Goal: Information Seeking & Learning: Learn about a topic

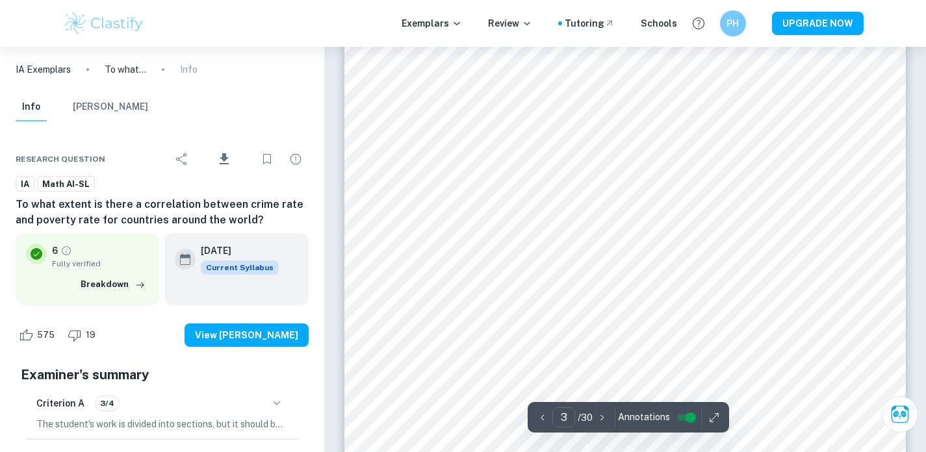
scroll to position [1912, 0]
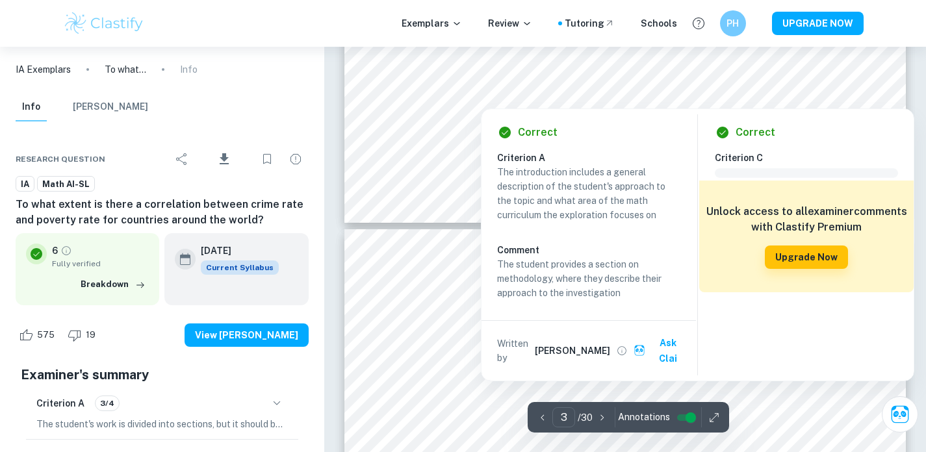
type input "4"
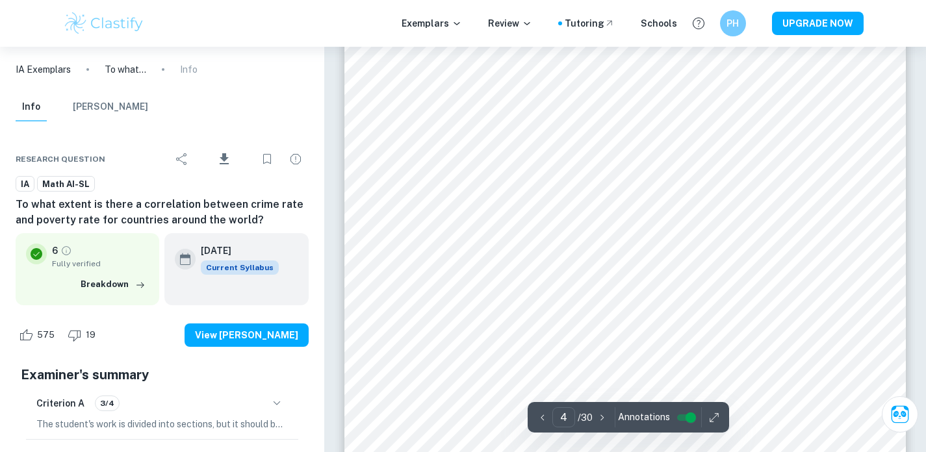
scroll to position [2497, 0]
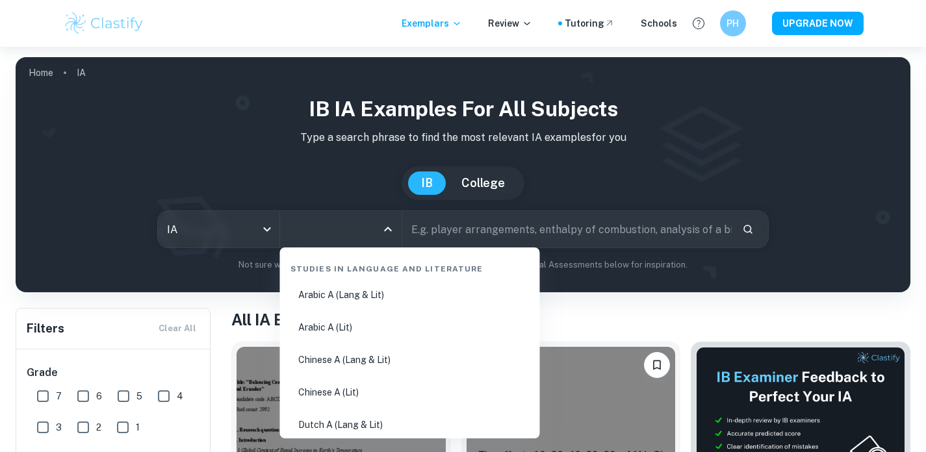
click at [316, 227] on input "All Subjects" at bounding box center [331, 229] width 90 height 25
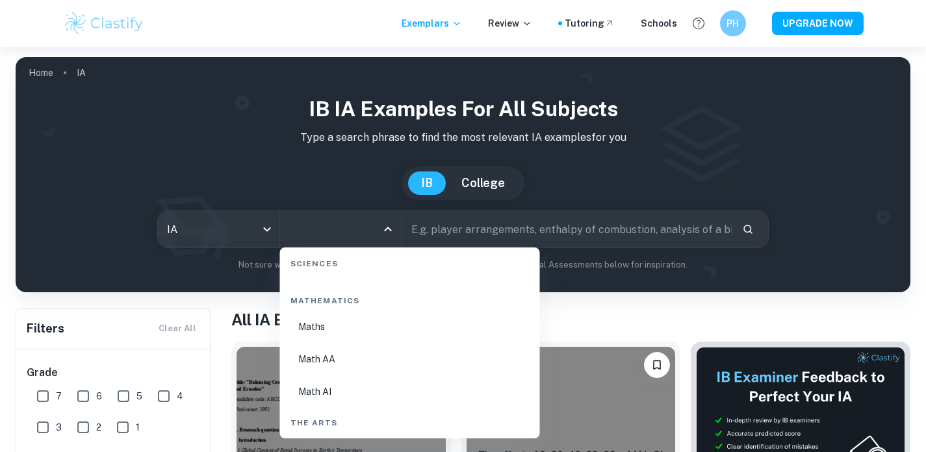
scroll to position [2210, 0]
click at [320, 395] on li "Math AI" at bounding box center [410, 393] width 250 height 30
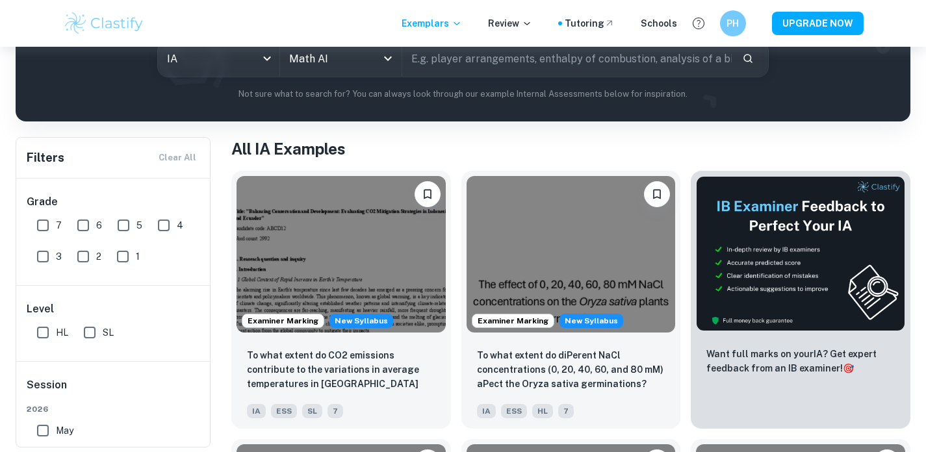
scroll to position [172, 0]
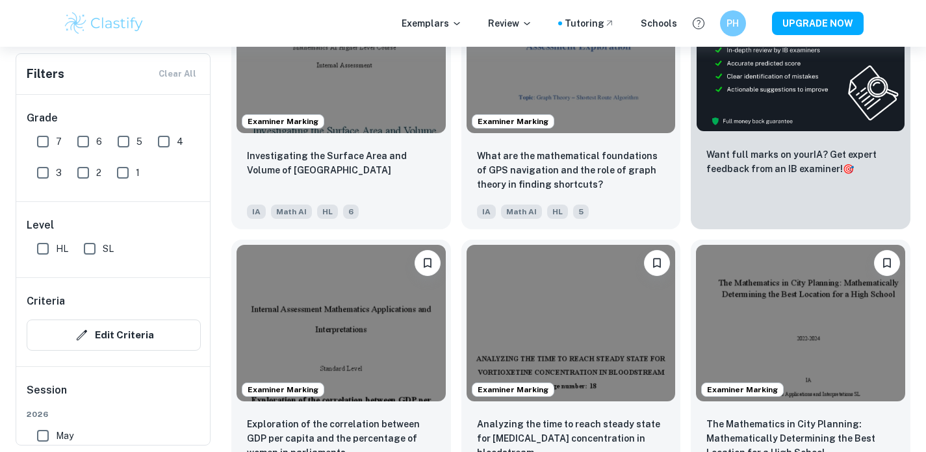
scroll to position [587, 0]
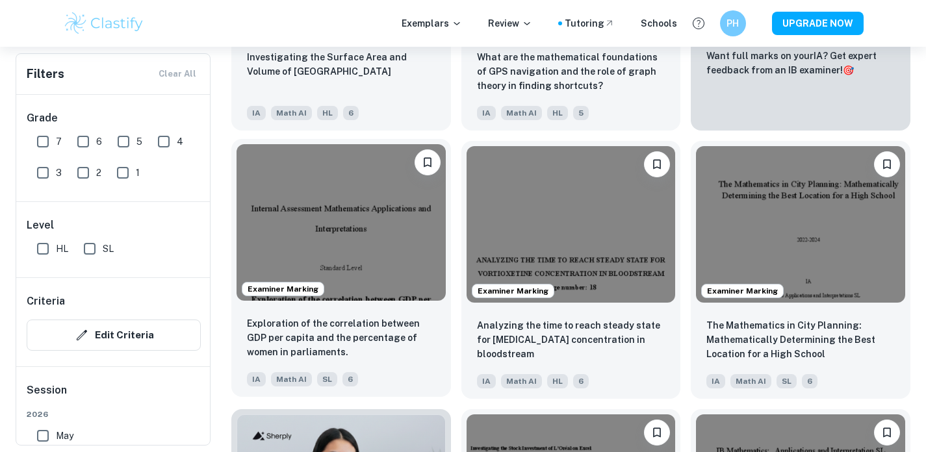
click at [405, 246] on img at bounding box center [341, 222] width 209 height 157
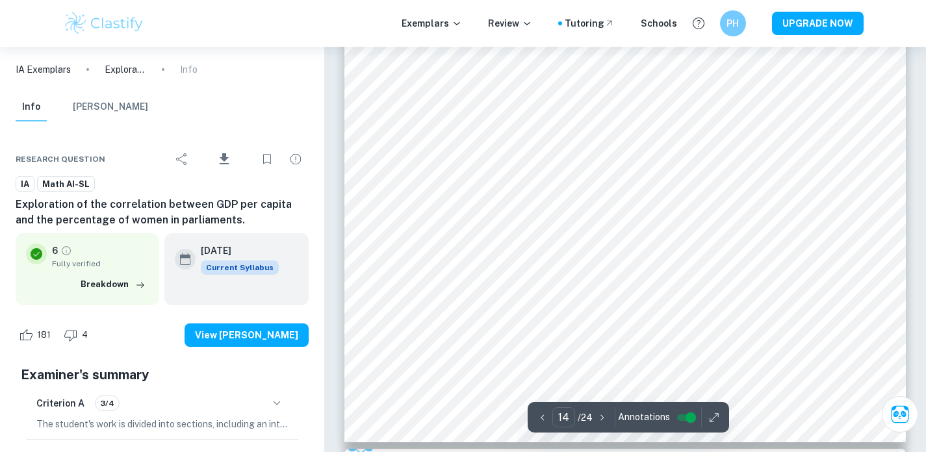
scroll to position [9830, 0]
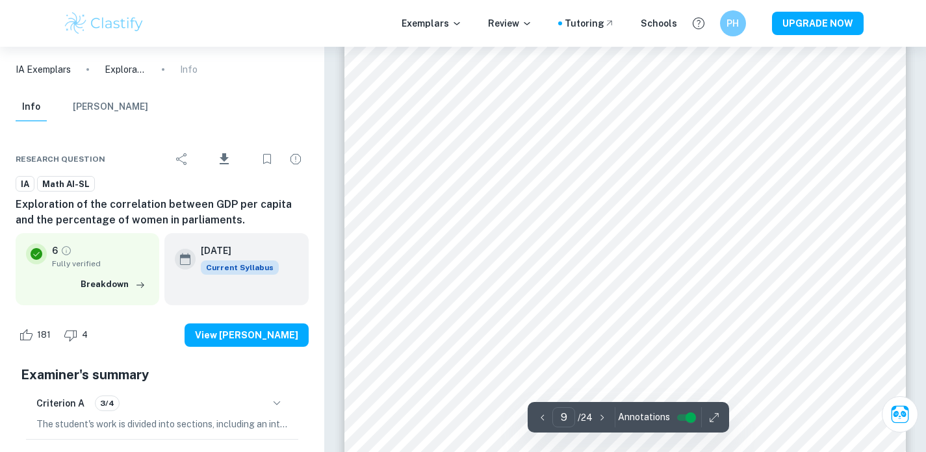
type input "8"
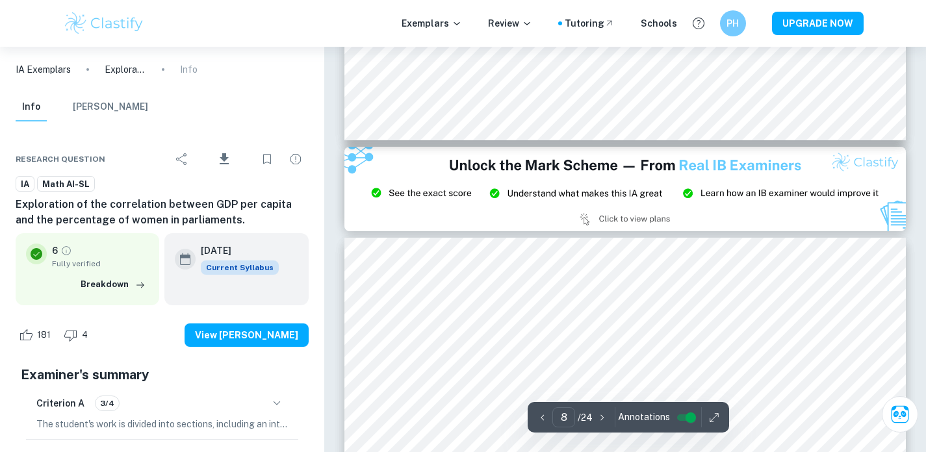
scroll to position [5099, 0]
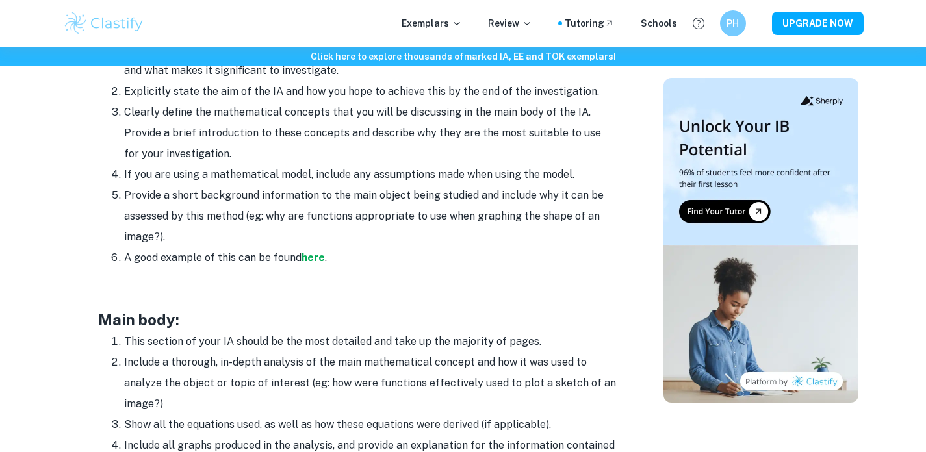
scroll to position [1014, 0]
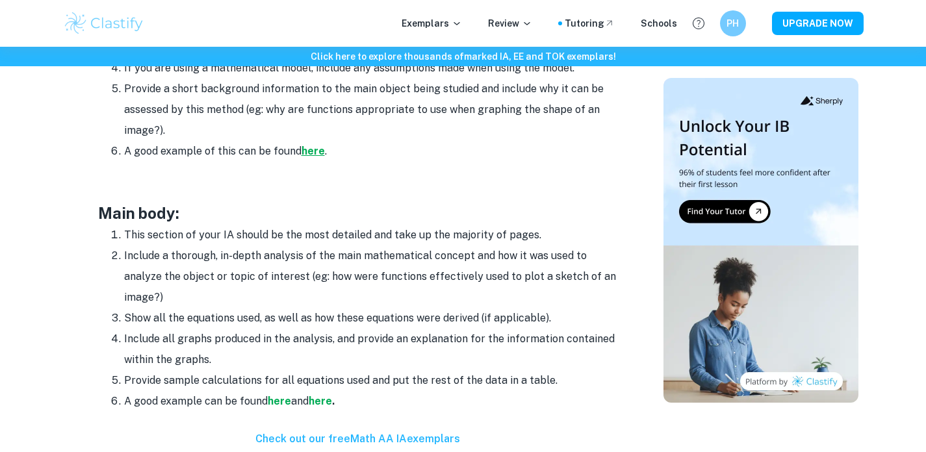
click at [318, 151] on strong "here" at bounding box center [313, 151] width 23 height 12
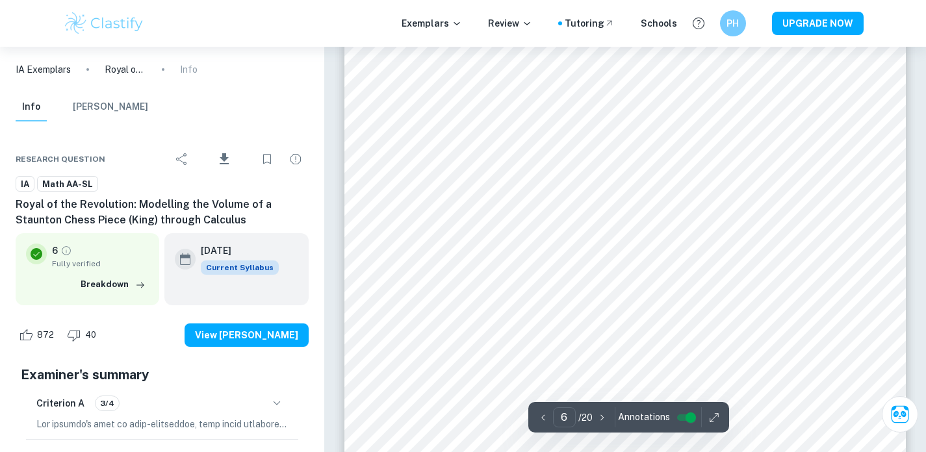
scroll to position [4104, 0]
type input "7"
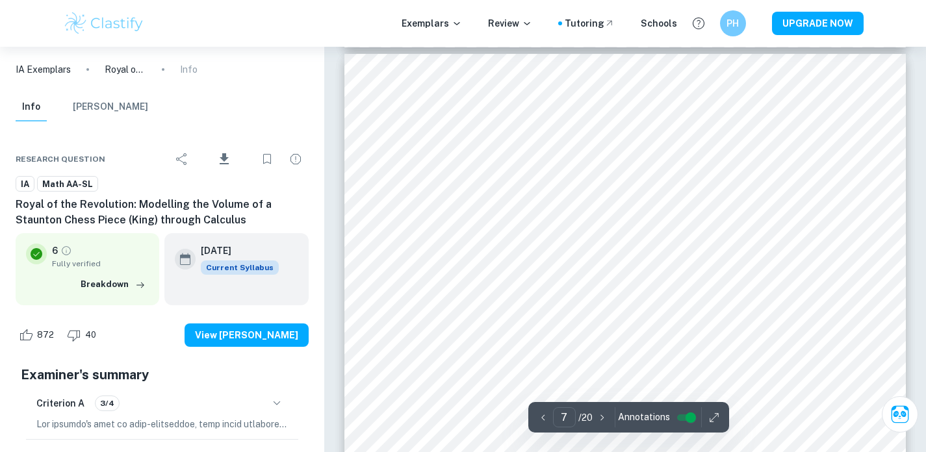
scroll to position [4584, 0]
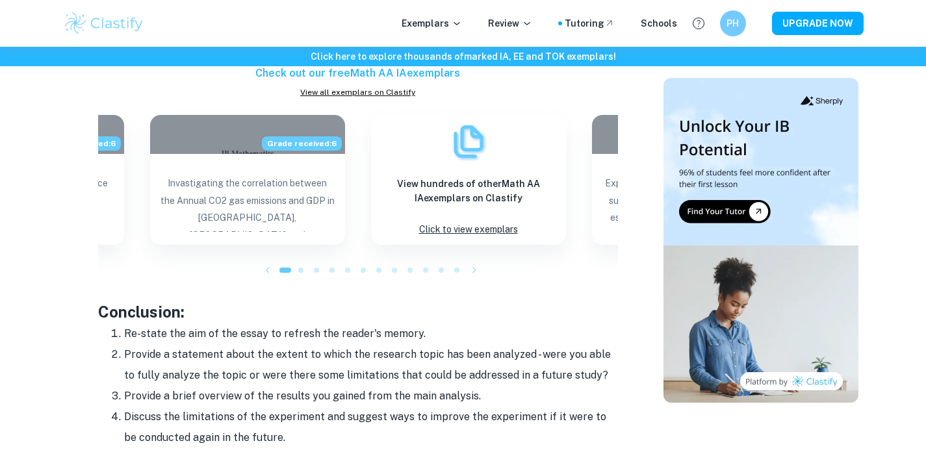
scroll to position [1380, 0]
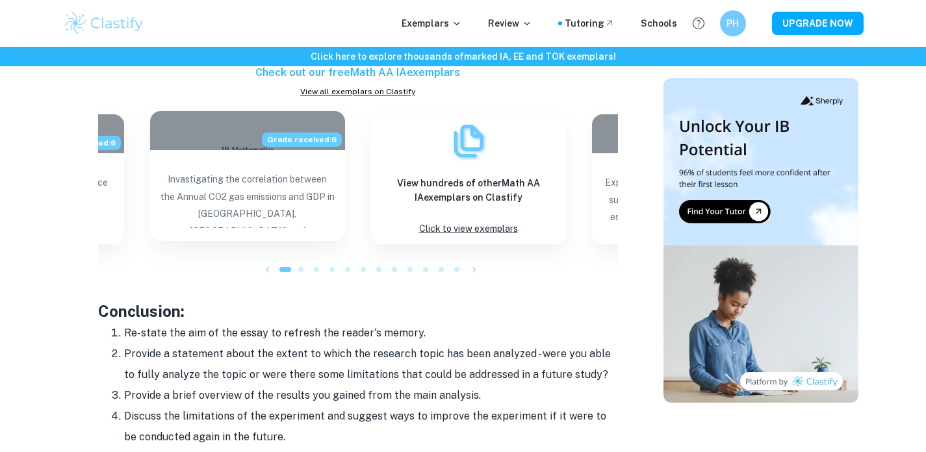
click at [265, 210] on p "Invastigating the correlation between the Annual CO2 gas emissions and GDP in […" at bounding box center [248, 199] width 174 height 57
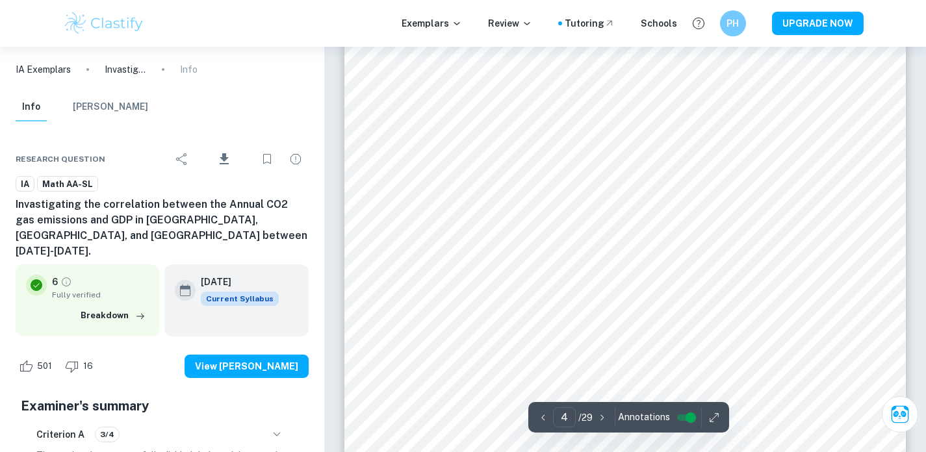
scroll to position [2636, 0]
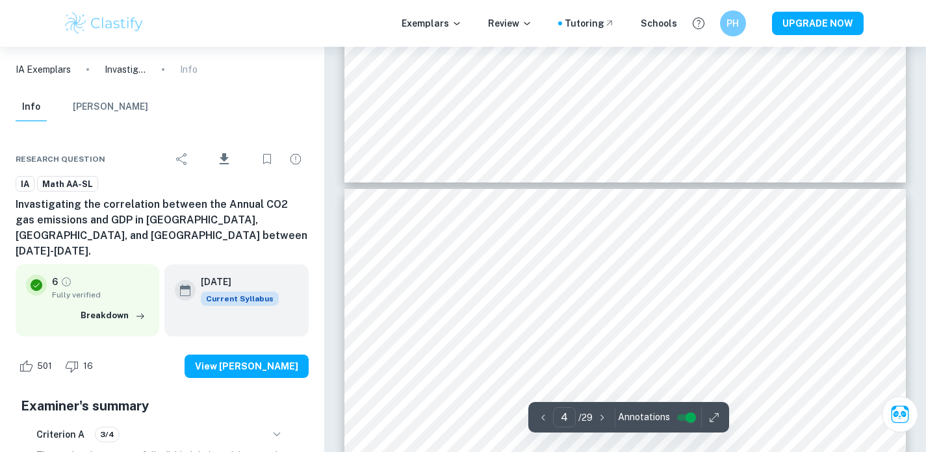
type input "3"
